Goal: Transaction & Acquisition: Purchase product/service

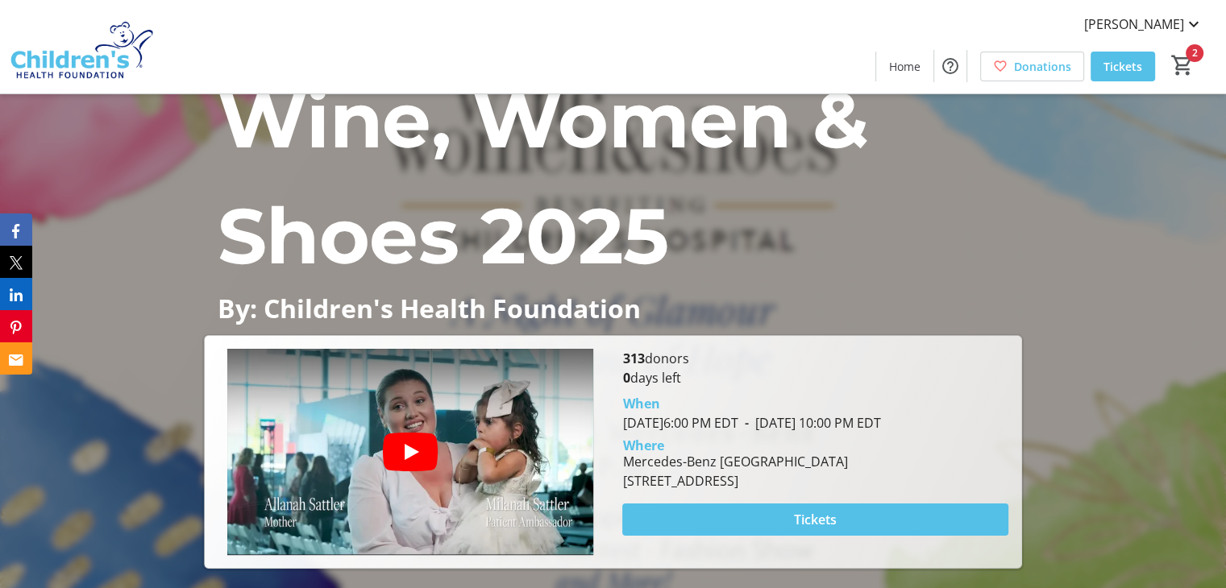
scroll to position [90, 0]
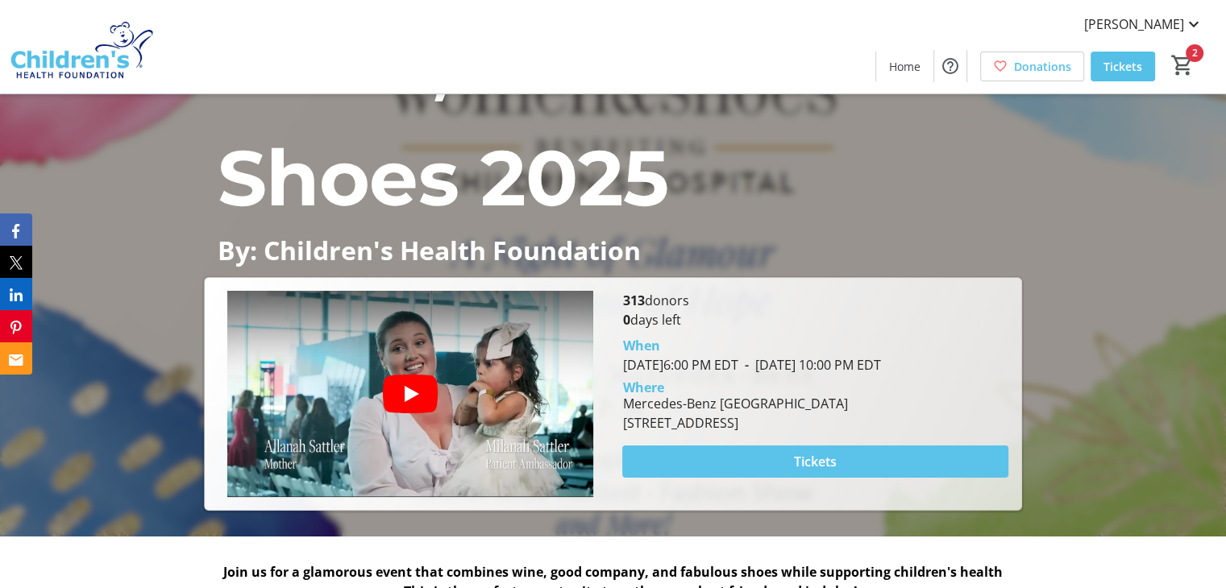
click at [800, 453] on span "Tickets" at bounding box center [815, 461] width 43 height 19
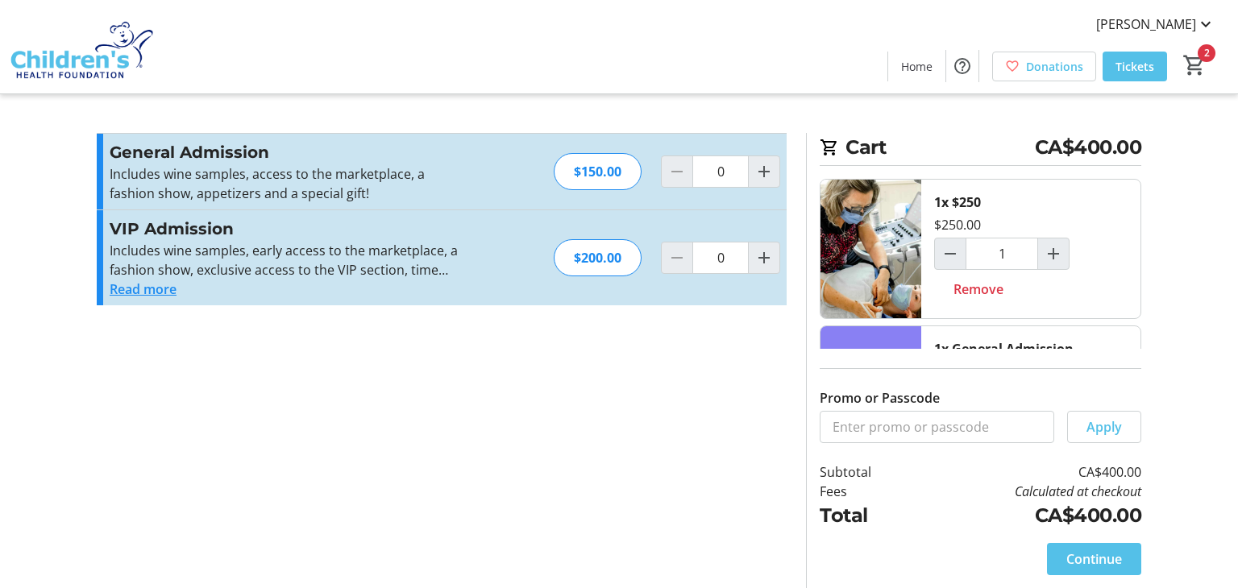
type input "1"
click at [1050, 552] on span at bounding box center [1094, 559] width 94 height 39
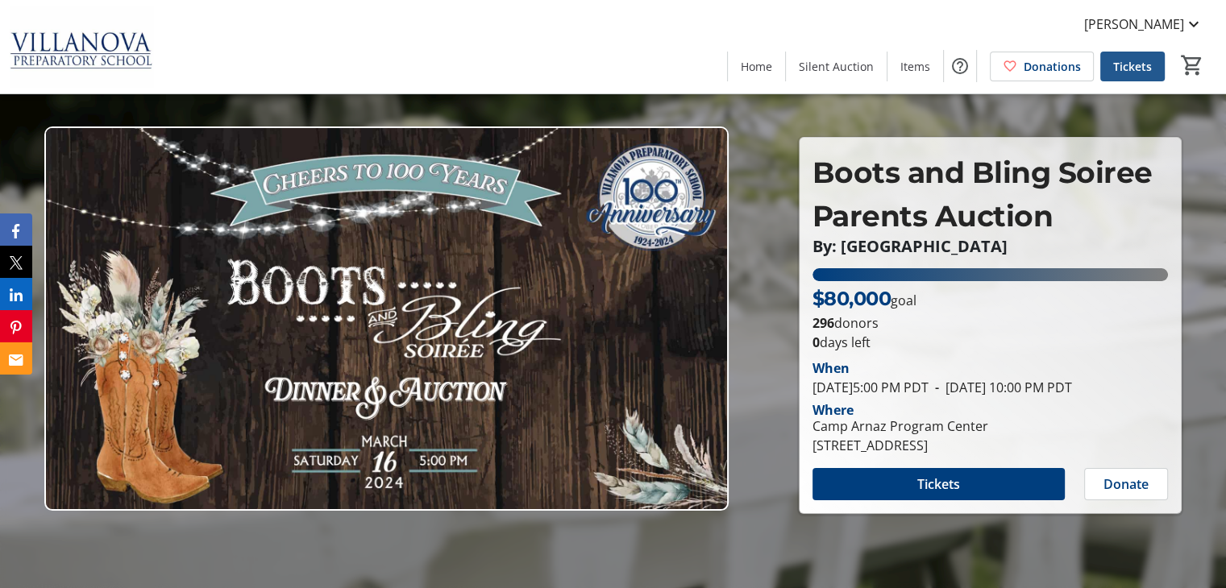
click at [1134, 69] on span "Tickets" at bounding box center [1132, 66] width 39 height 17
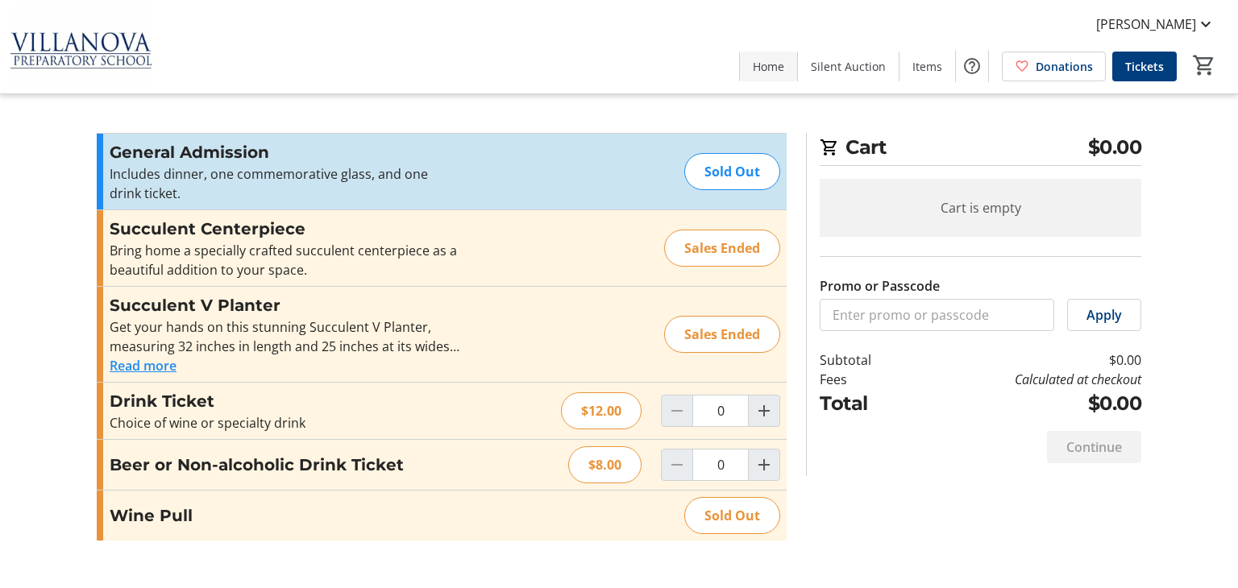
click at [784, 75] on span at bounding box center [768, 66] width 57 height 39
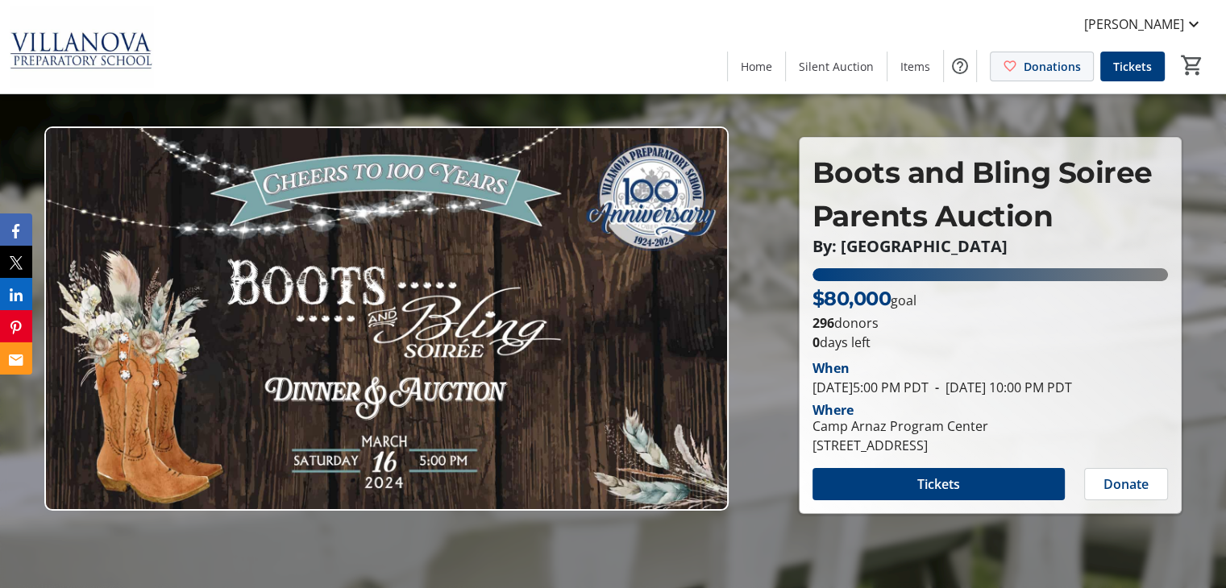
click at [1082, 60] on span at bounding box center [1042, 66] width 102 height 39
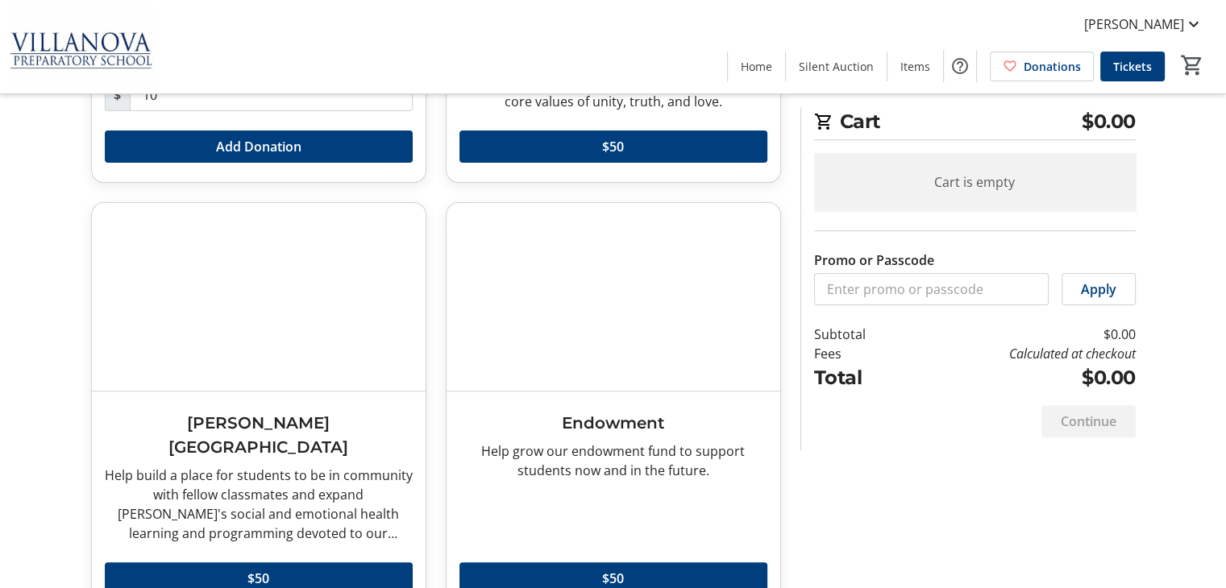
scroll to position [390, 0]
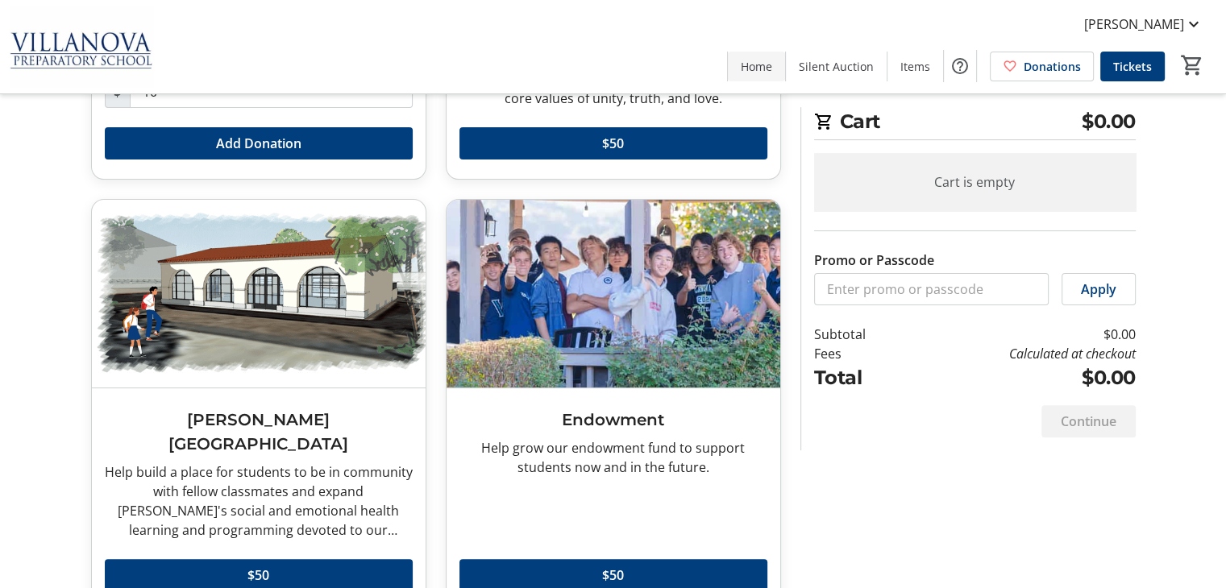
click at [766, 71] on span "Home" at bounding box center [756, 66] width 31 height 17
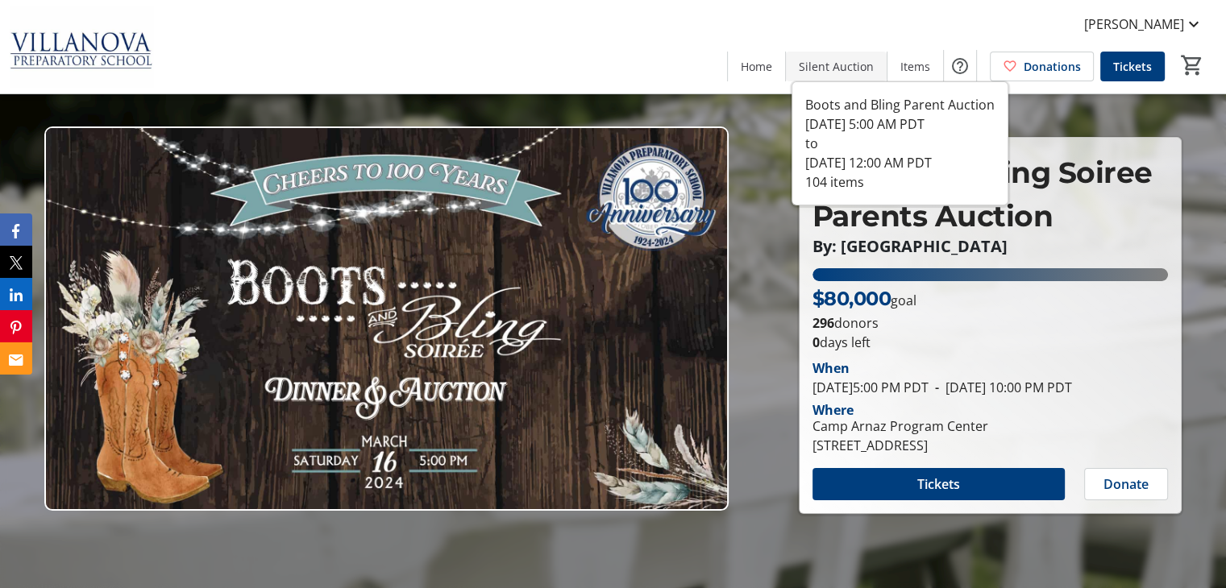
click at [840, 62] on span "Silent Auction" at bounding box center [836, 66] width 75 height 17
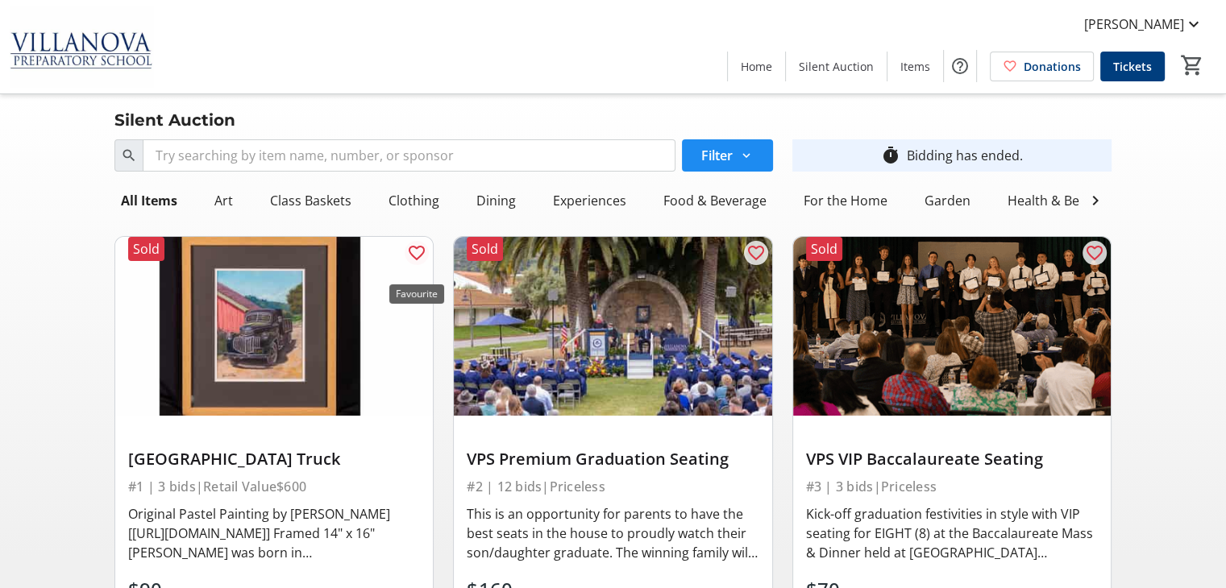
click at [413, 260] on mat-icon "favorite_outline" at bounding box center [416, 252] width 19 height 19
click at [763, 72] on span "Home" at bounding box center [756, 66] width 31 height 17
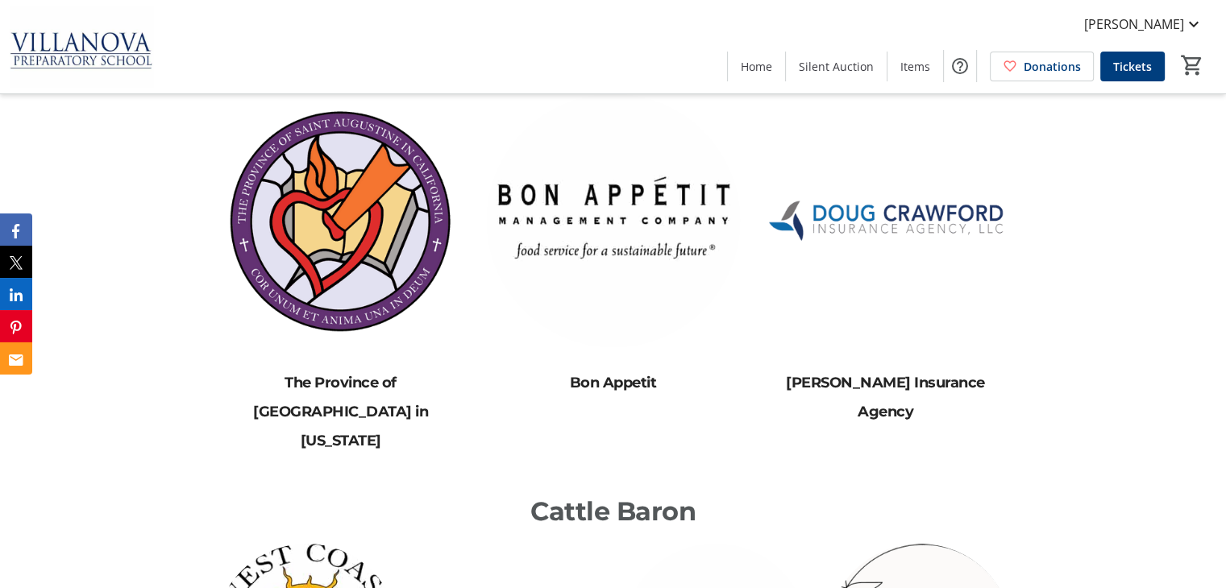
scroll to position [5773, 0]
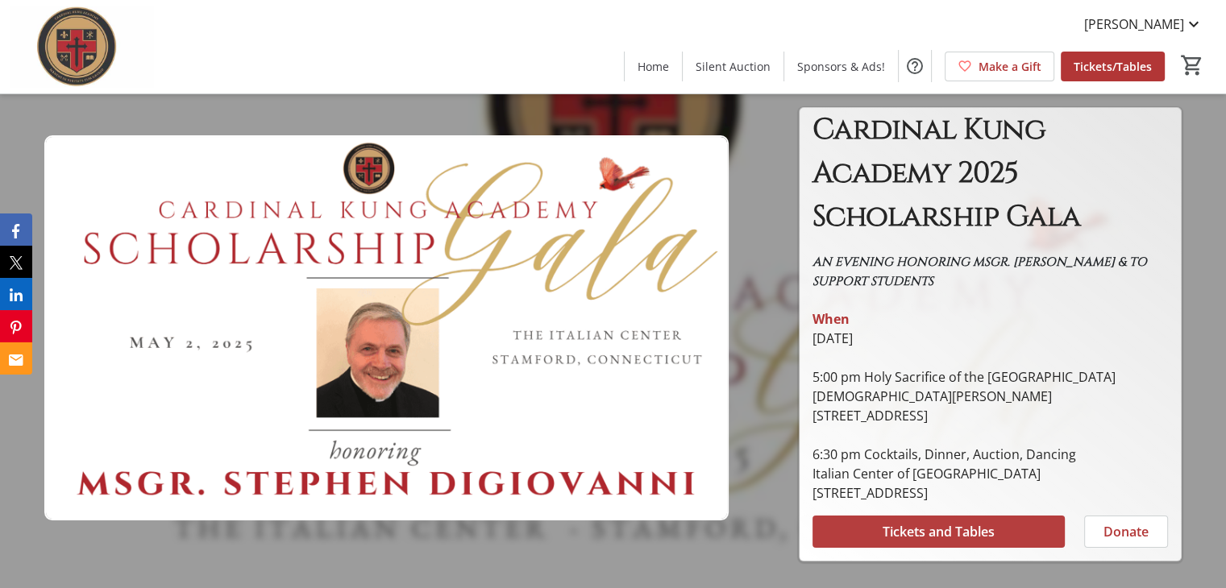
click at [931, 541] on button "Tickets and Tables" at bounding box center [939, 532] width 252 height 32
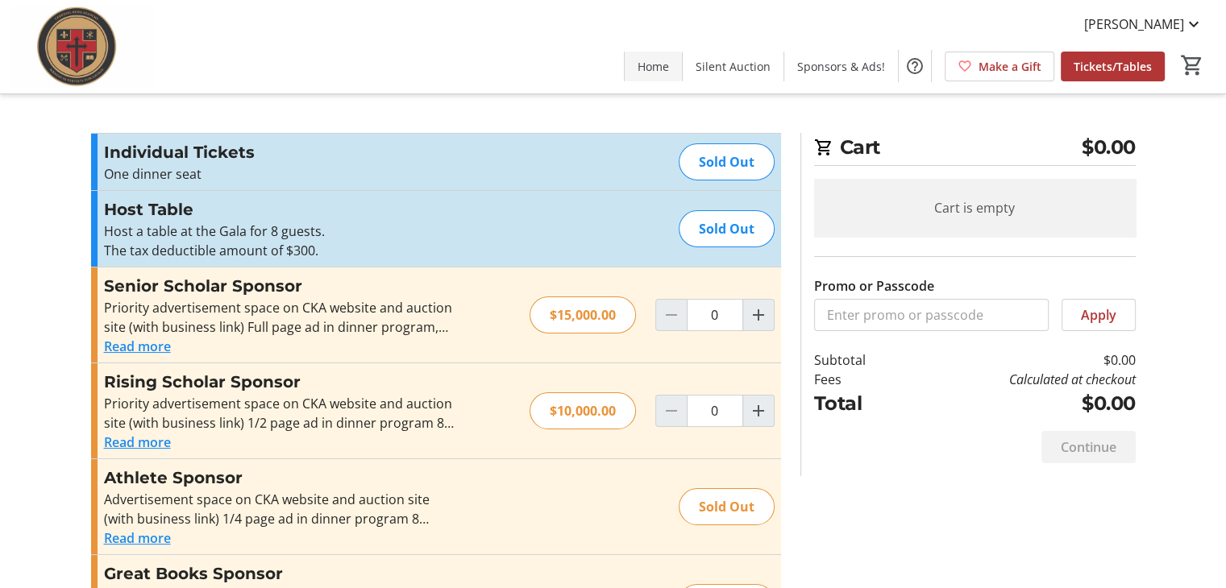
click at [658, 69] on span "Home" at bounding box center [653, 66] width 31 height 17
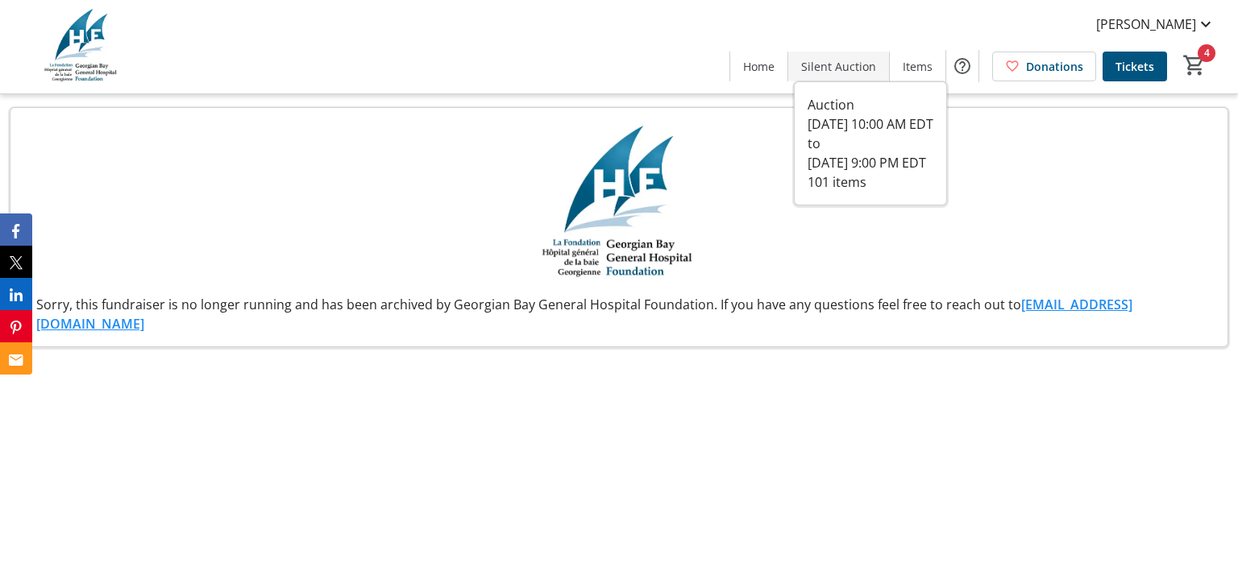
click at [844, 75] on span at bounding box center [838, 66] width 101 height 39
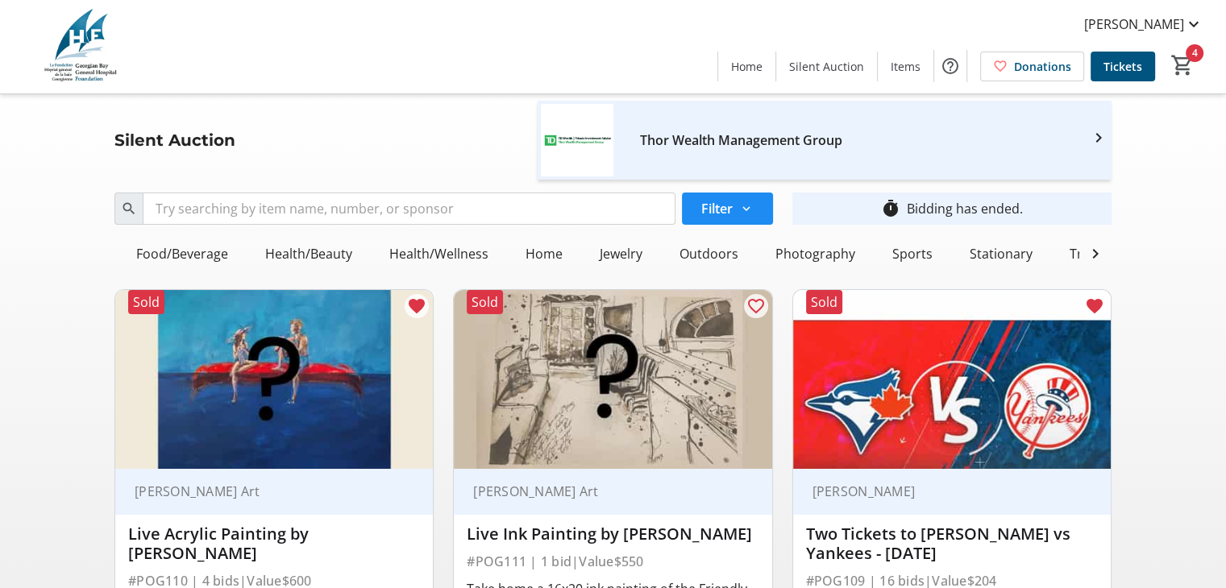
scroll to position [0, 298]
click at [907, 245] on div "Sports" at bounding box center [924, 254] width 53 height 32
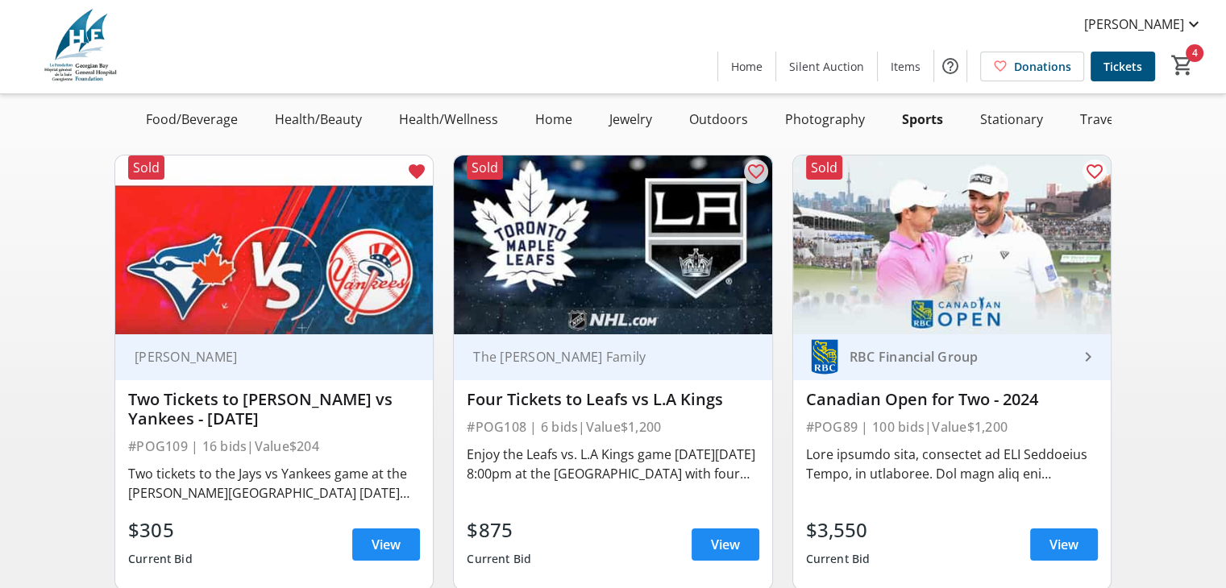
scroll to position [145, 0]
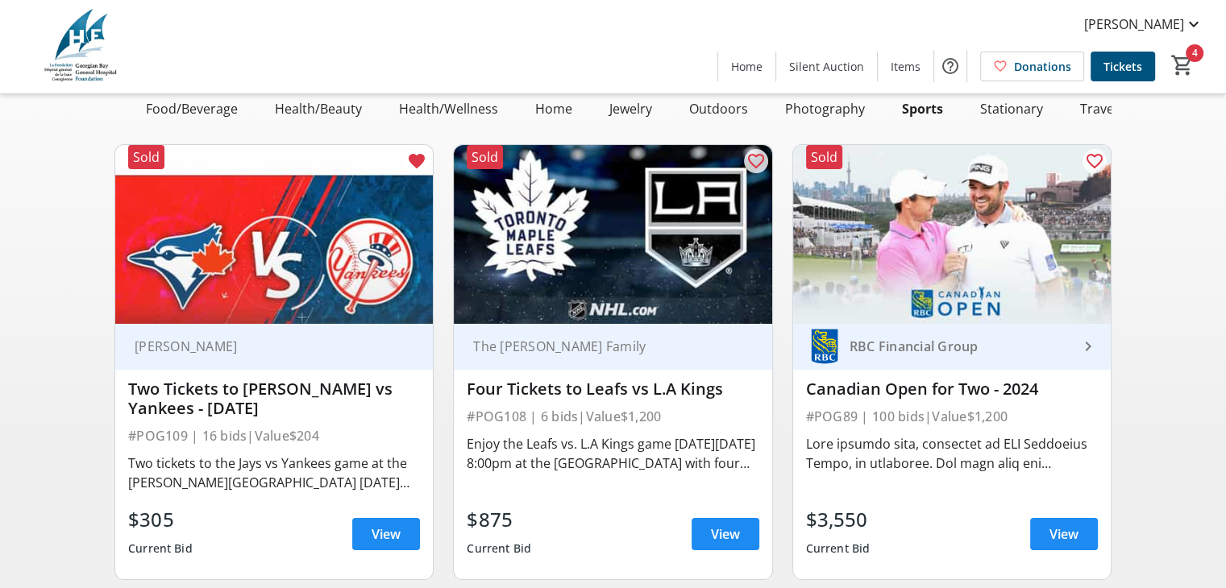
click at [854, 355] on div "RBC Financial Group" at bounding box center [960, 347] width 235 height 16
click at [918, 64] on span "Items" at bounding box center [906, 66] width 30 height 17
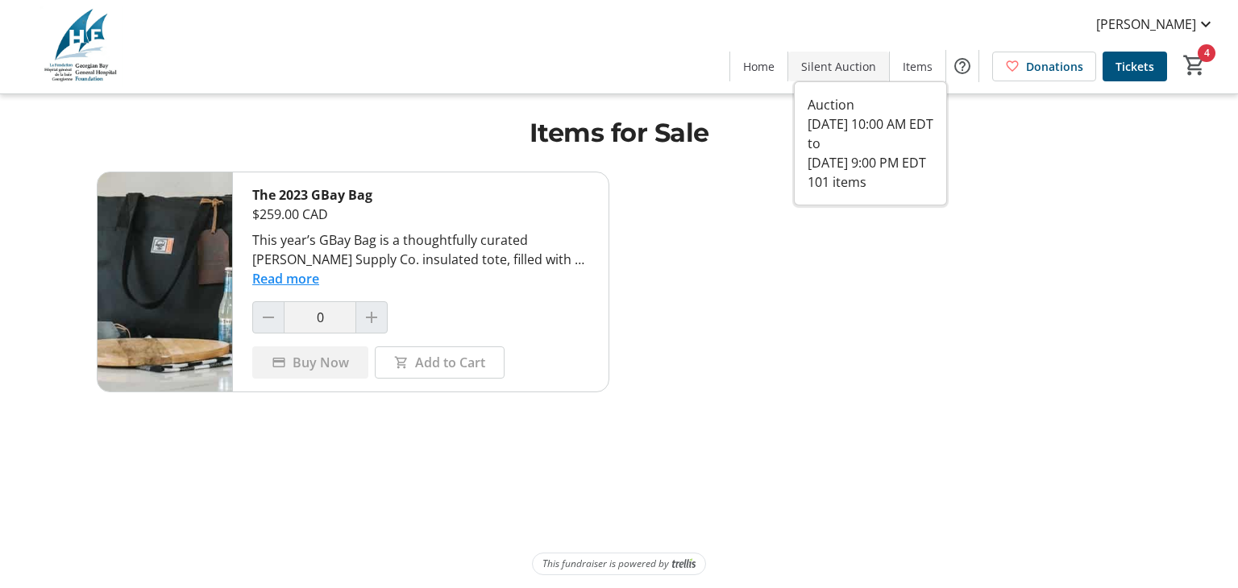
click at [825, 56] on span at bounding box center [838, 66] width 101 height 39
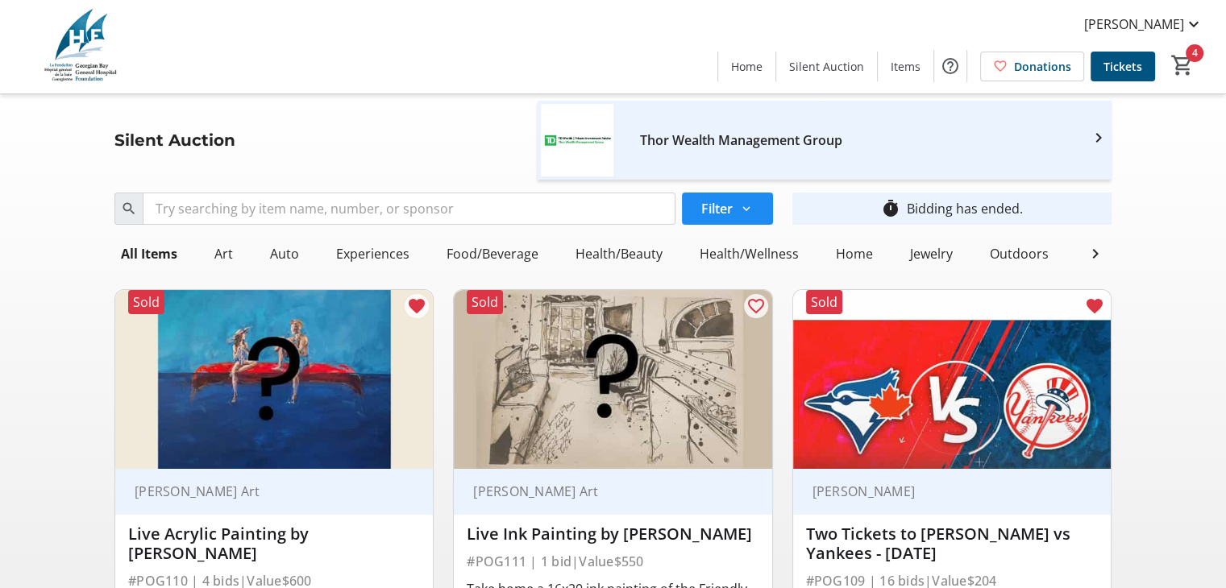
scroll to position [155, 0]
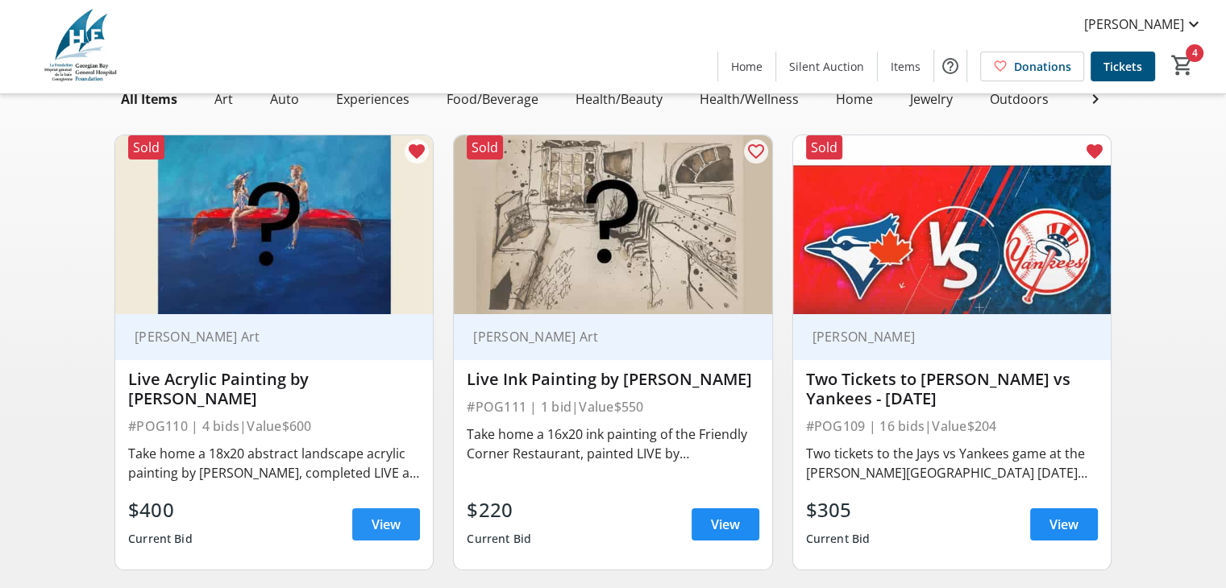
click at [376, 534] on span "View" at bounding box center [386, 524] width 29 height 19
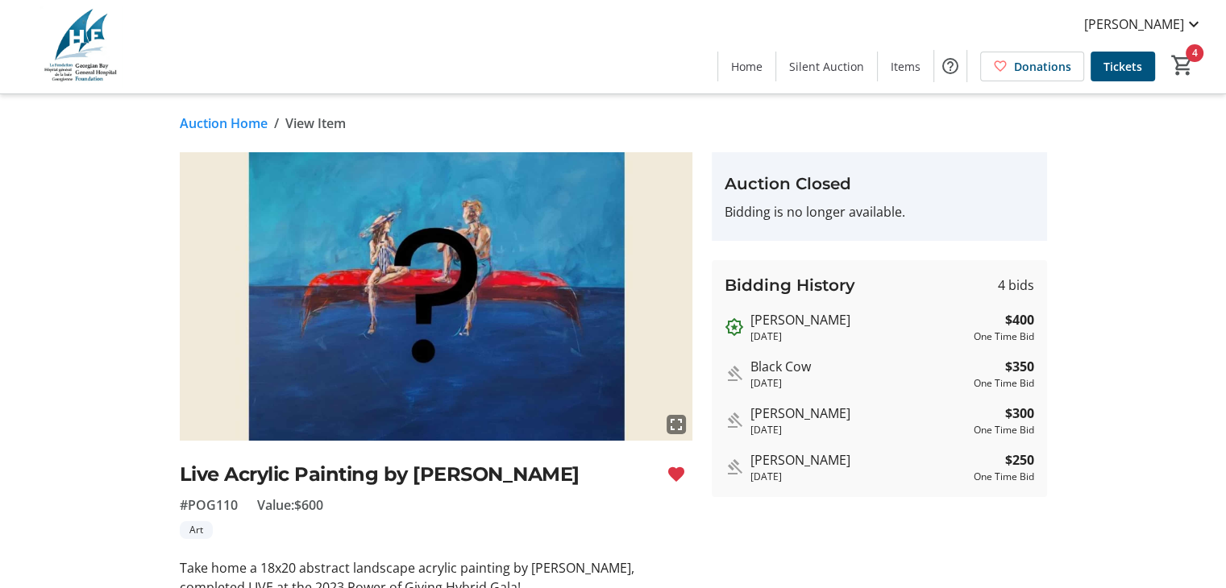
scroll to position [150, 0]
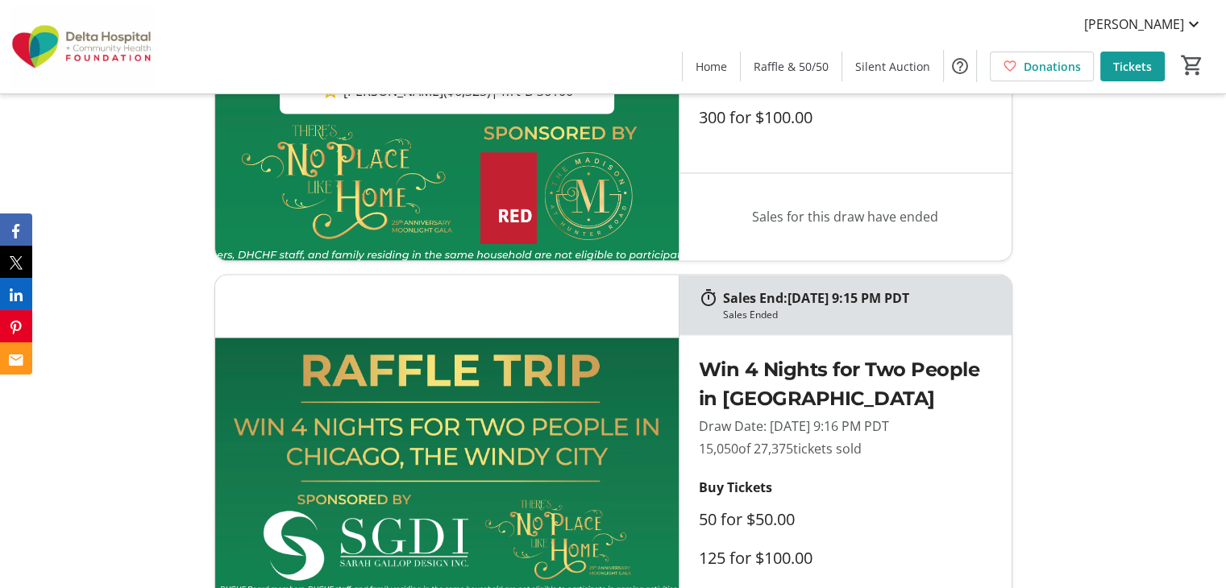
scroll to position [2834, 0]
